Goal: Entertainment & Leisure: Consume media (video, audio)

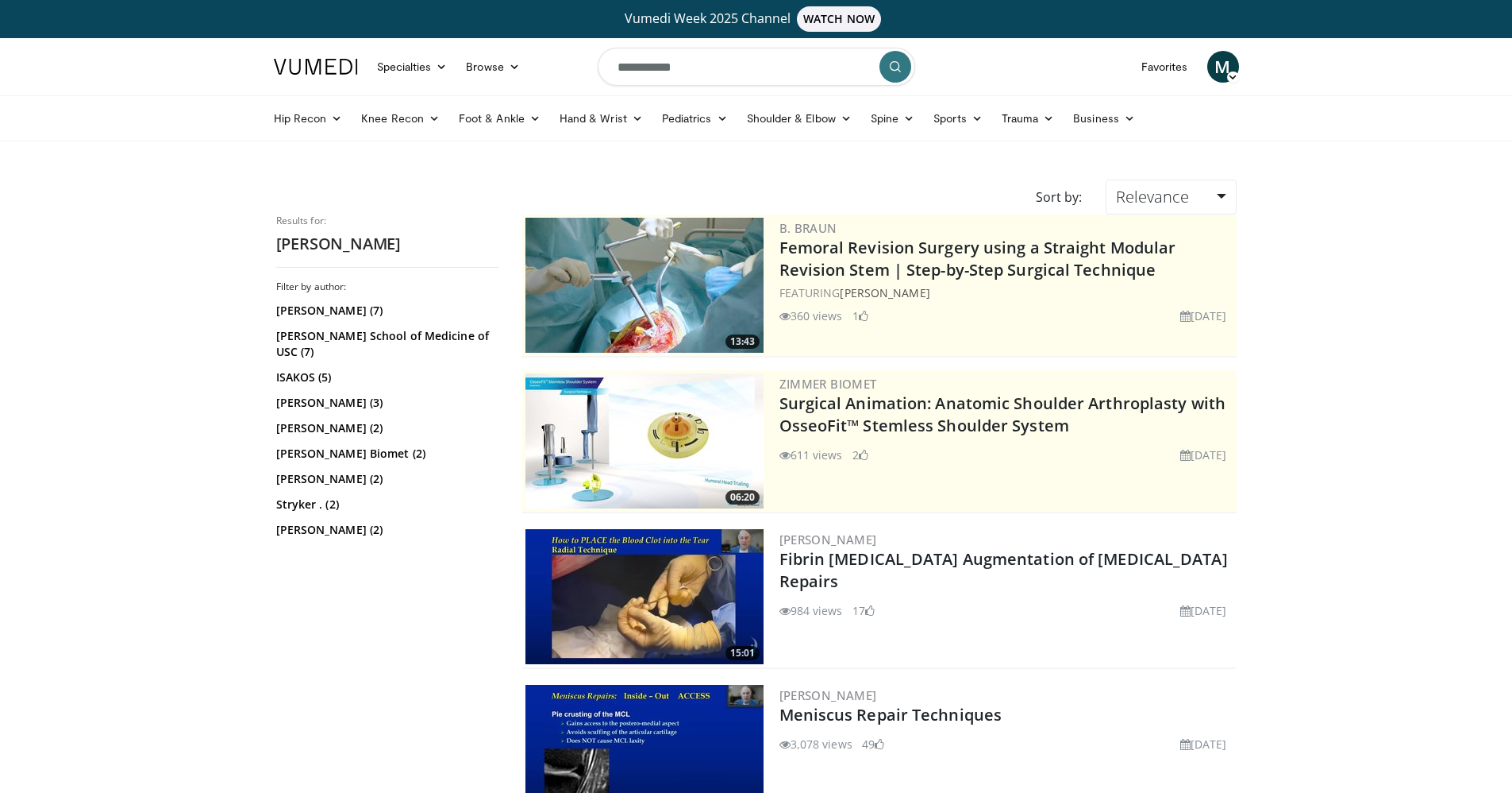
scroll to position [159, 0]
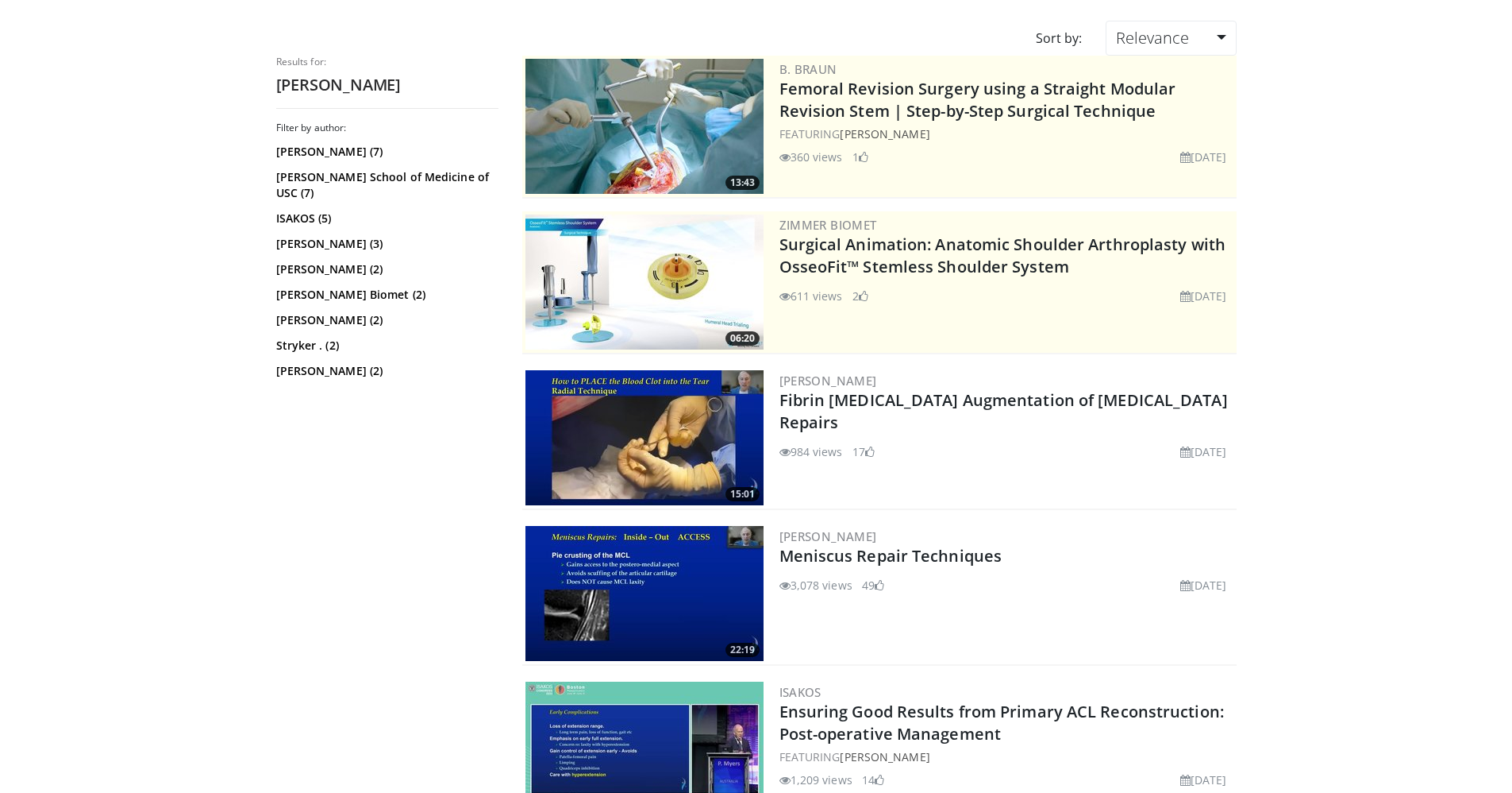
click at [633, 417] on img at bounding box center [645, 437] width 238 height 135
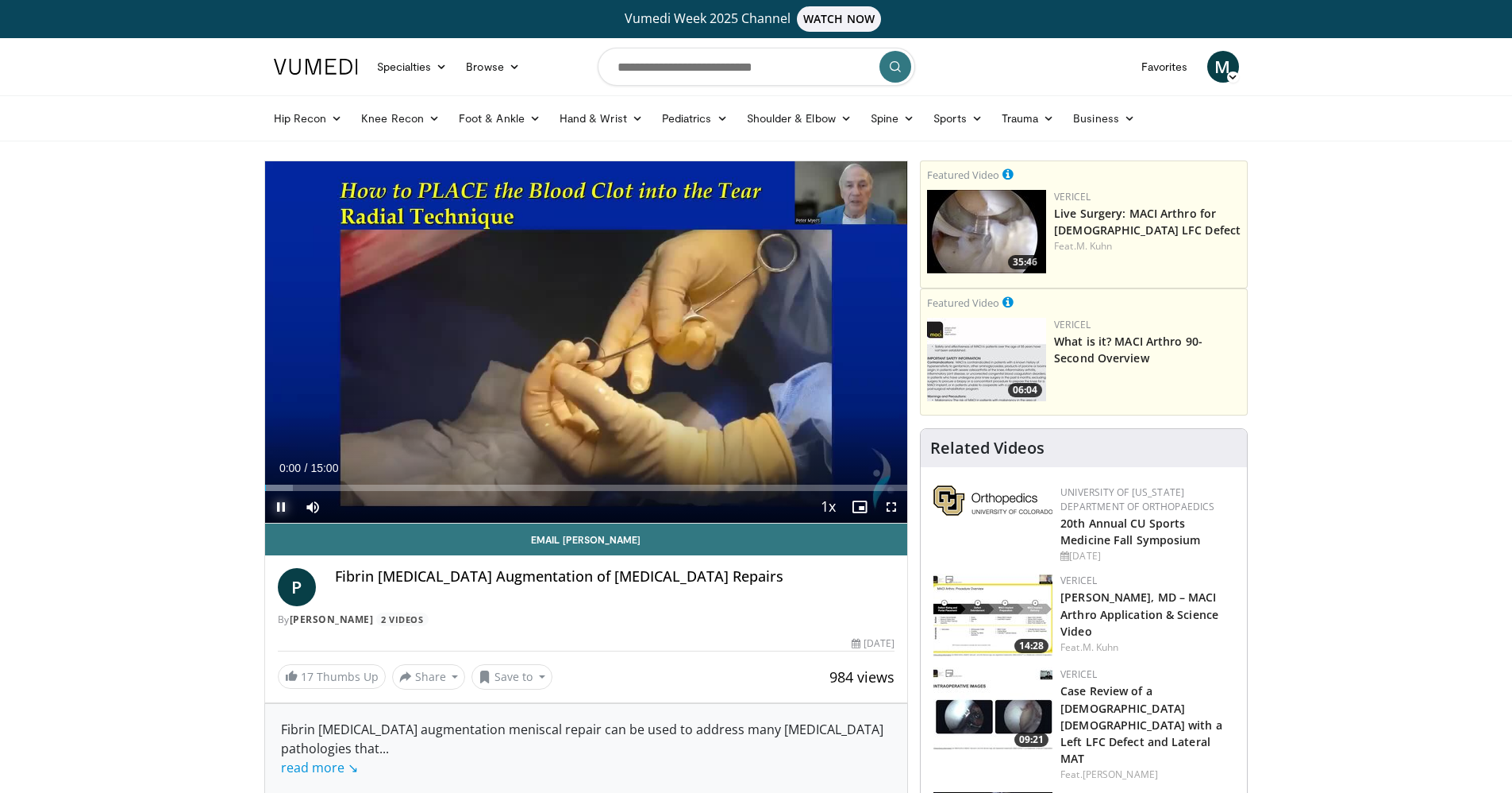
click at [277, 507] on span "Video Player" at bounding box center [281, 506] width 32 height 32
